Goal: Transaction & Acquisition: Book appointment/travel/reservation

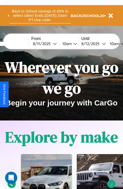
click at [40, 16] on button "Back to School savings of 20% in select cities! Ends [DATE] 10am PT. Use code:" at bounding box center [40, 16] width 62 height 16
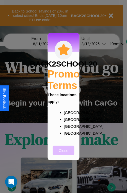
click at [64, 154] on button "Close" at bounding box center [64, 149] width 22 height 9
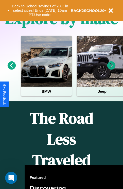
scroll to position [327, 0]
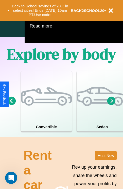
click at [112, 105] on icon at bounding box center [112, 100] width 8 height 8
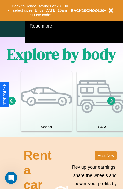
click at [112, 105] on icon at bounding box center [112, 100] width 8 height 8
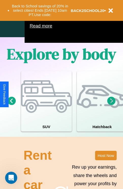
click at [112, 105] on icon at bounding box center [112, 100] width 8 height 8
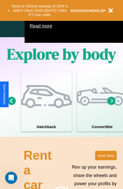
click at [112, 105] on icon at bounding box center [112, 100] width 8 height 8
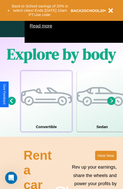
click at [46, 109] on div at bounding box center [46, 96] width 51 height 51
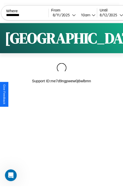
scroll to position [0, 43]
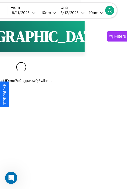
type input "*********"
click at [113, 10] on icon at bounding box center [109, 10] width 5 height 5
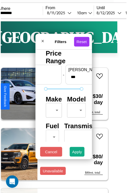
scroll to position [15, 0]
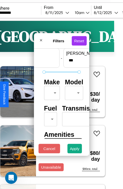
click at [51, 92] on body "CarGo Where ********* From [DATE] 10am Until [DATE] 10am Become a Host Login Si…" at bounding box center [52, 105] width 123 height 210
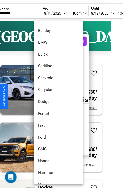
scroll to position [71, 0]
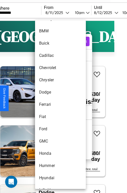
click at [51, 104] on li "Ferrari" at bounding box center [60, 104] width 51 height 12
type input "*******"
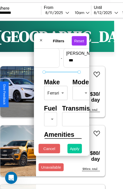
click at [75, 150] on button "Apply" at bounding box center [75, 148] width 15 height 9
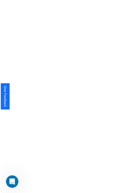
scroll to position [0, 0]
